Goal: Information Seeking & Learning: Learn about a topic

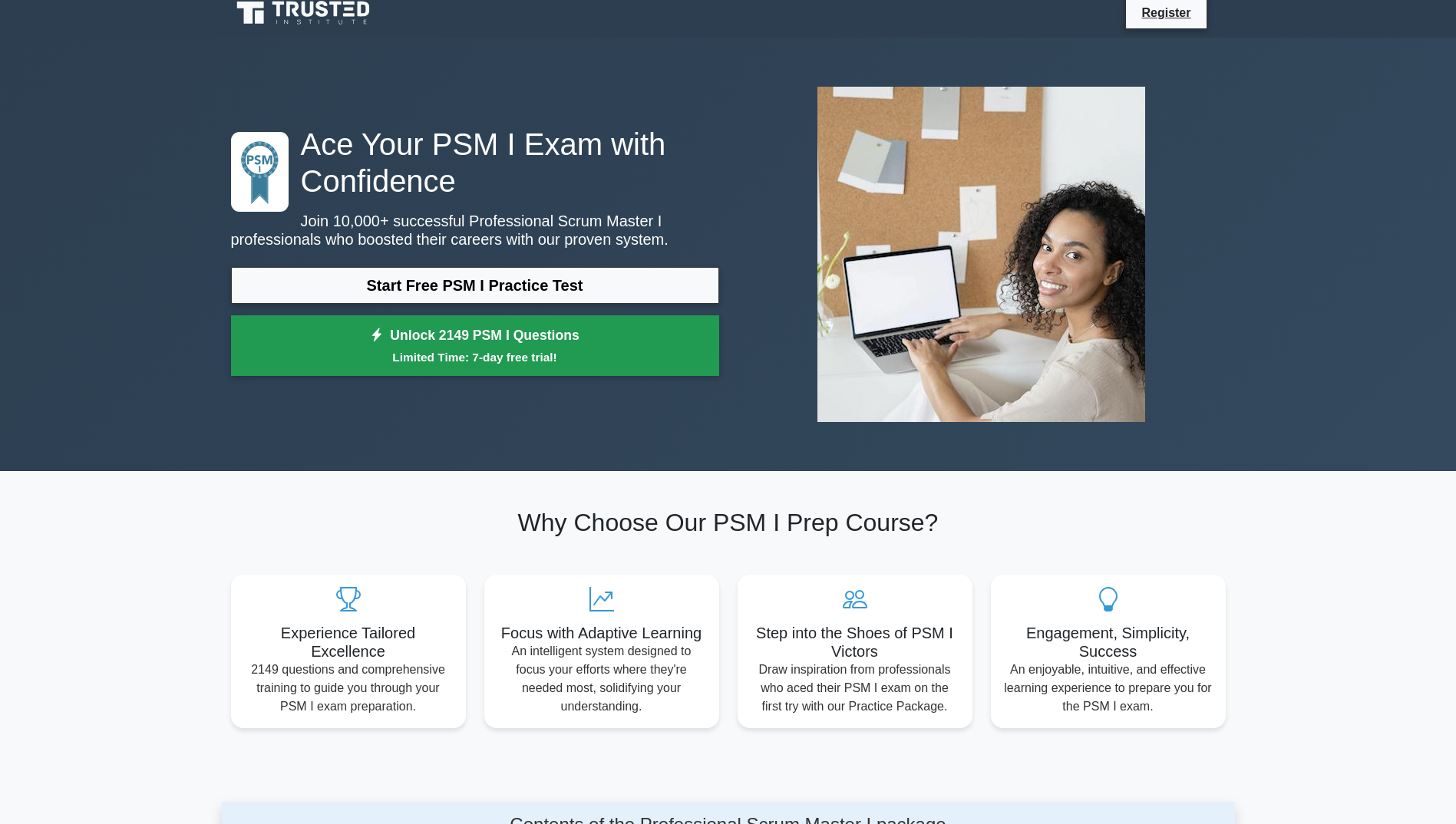
scroll to position [26, 0]
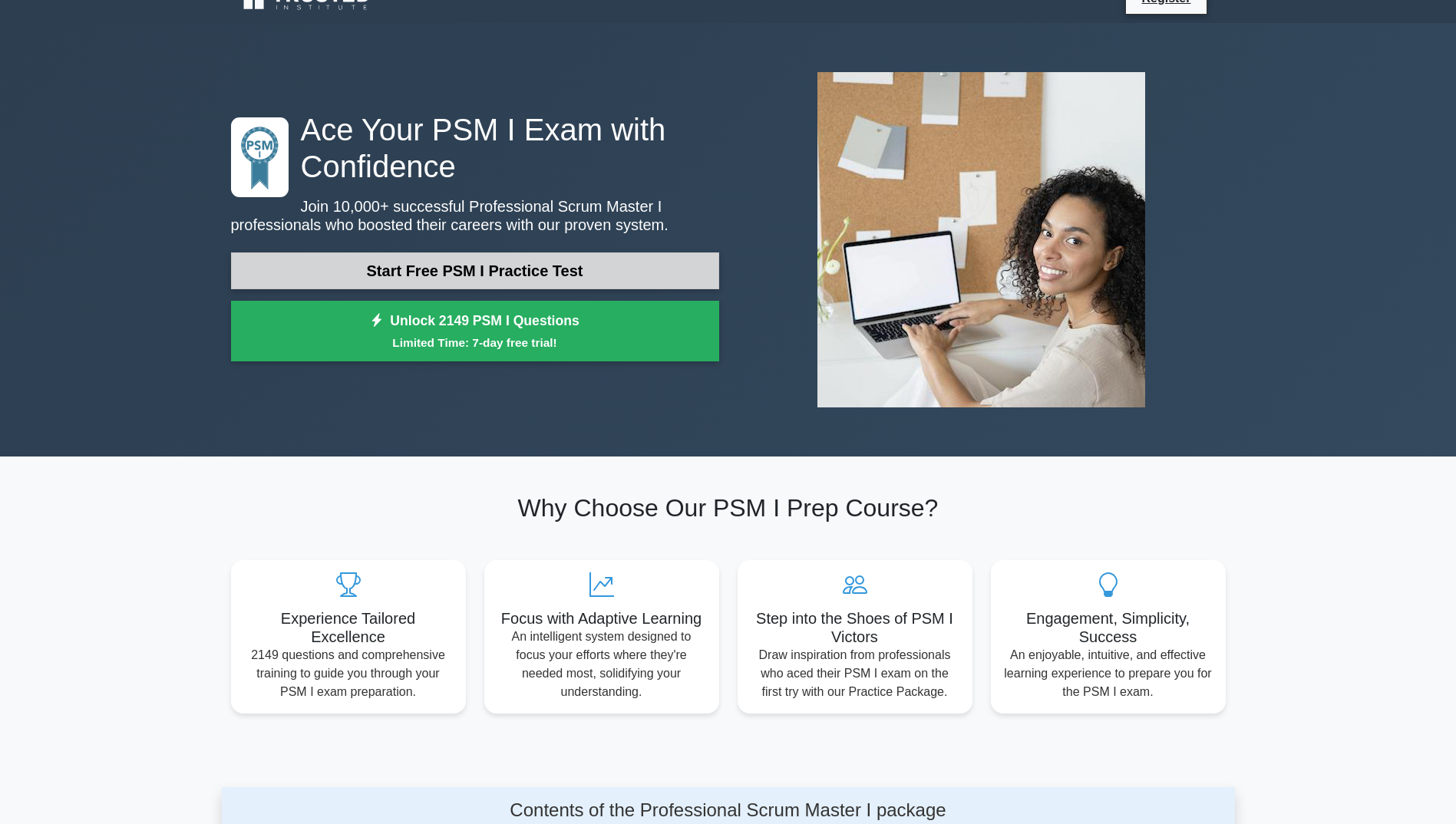
click at [397, 274] on link "Start Free PSM I Practice Test" at bounding box center [475, 271] width 488 height 37
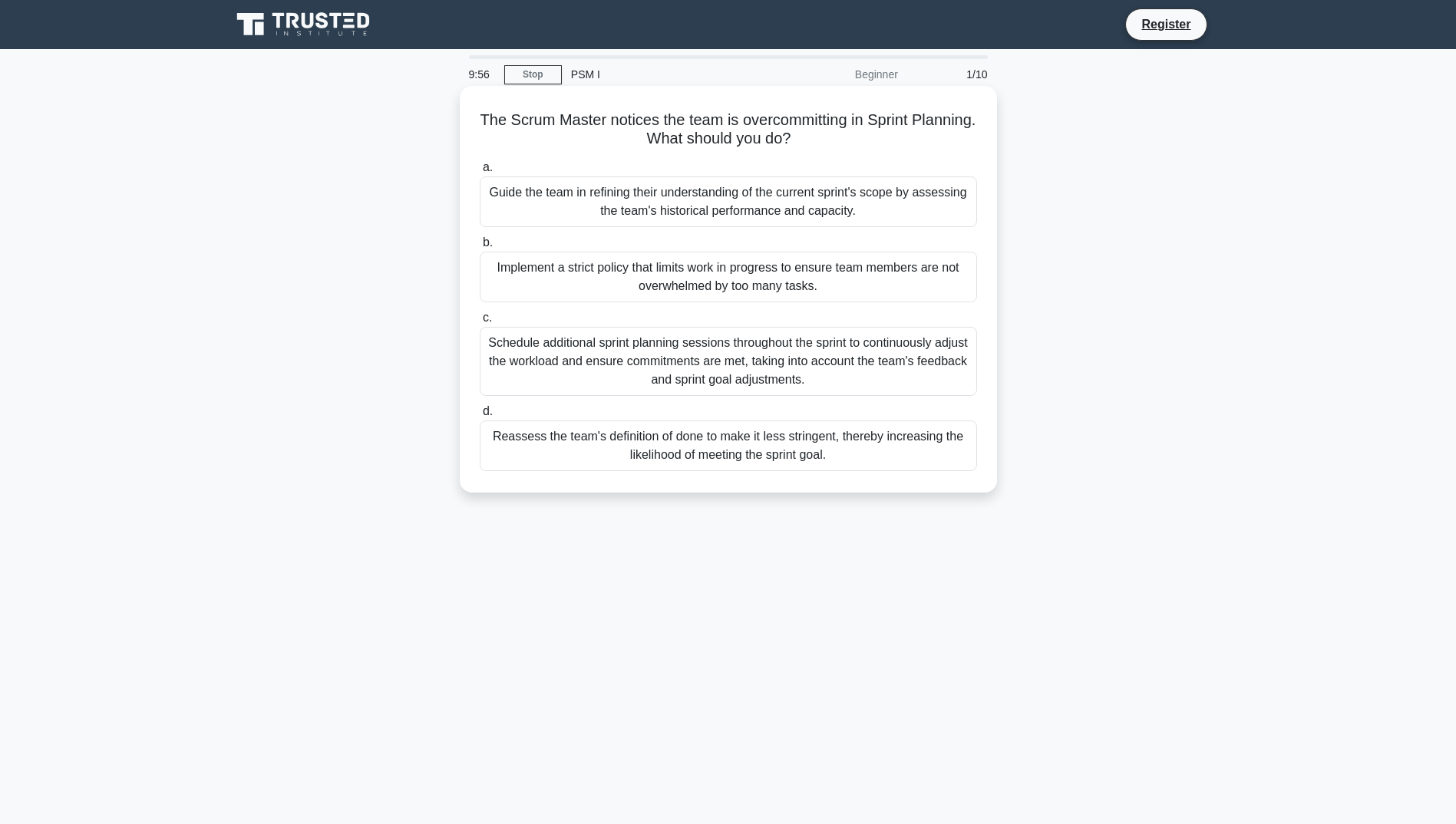
drag, startPoint x: 850, startPoint y: 456, endPoint x: 500, endPoint y: 111, distance: 491.5
click at [500, 111] on div "The Scrum Master notices the team is overcommitting in Sprint Planning. What sh…" at bounding box center [728, 289] width 525 height 395
copy div "The Scrum Master notices the team is overcommitting in Sprint Planning. What sh…"
